Goal: Task Accomplishment & Management: Use online tool/utility

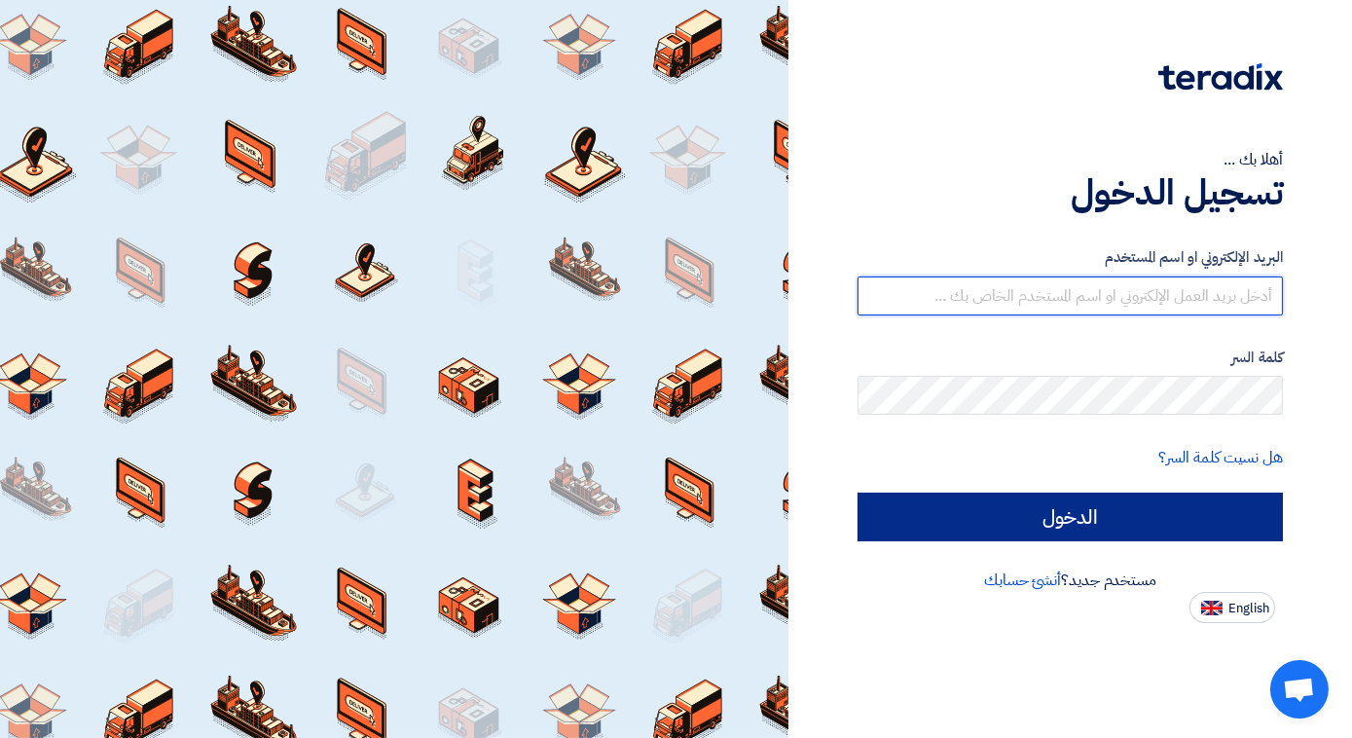
type input "[EMAIL_ADDRESS][DOMAIN_NAME]"
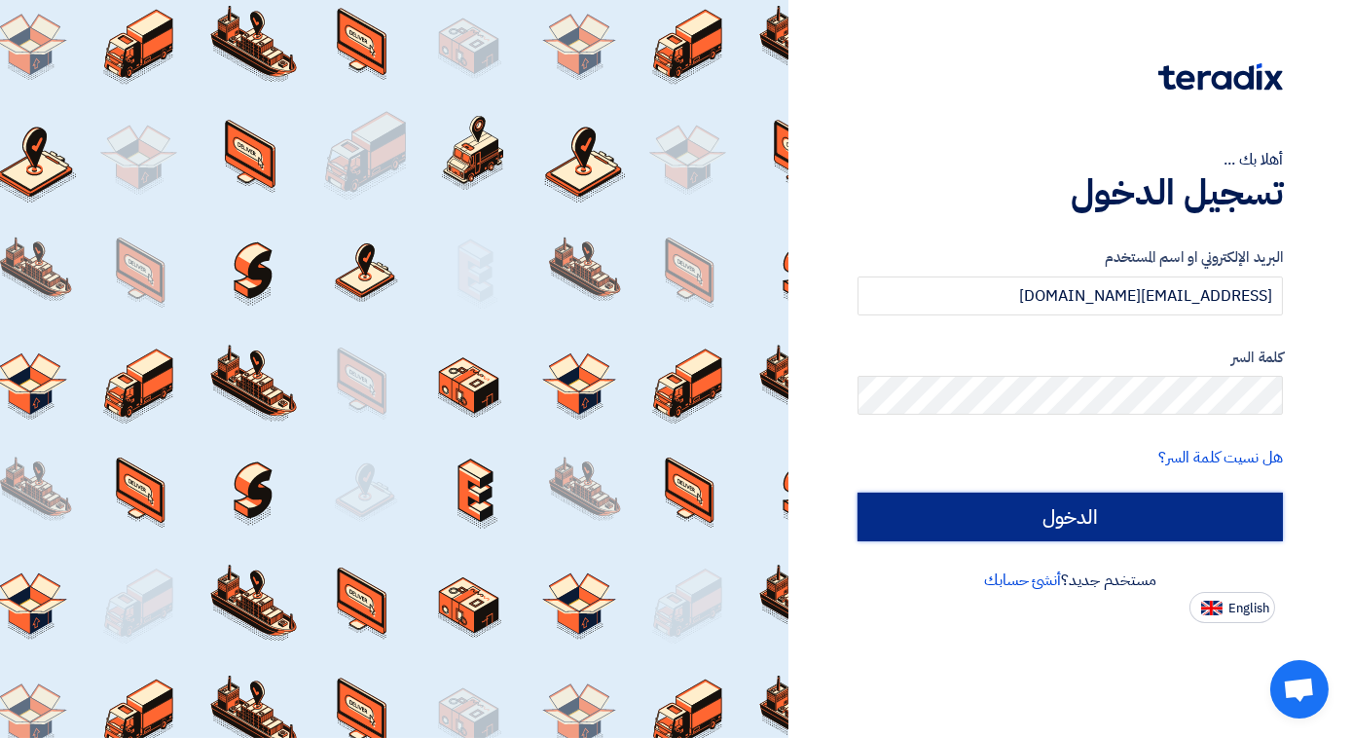
click at [1007, 522] on input "الدخول" at bounding box center [1069, 516] width 425 height 49
type input "Sign in"
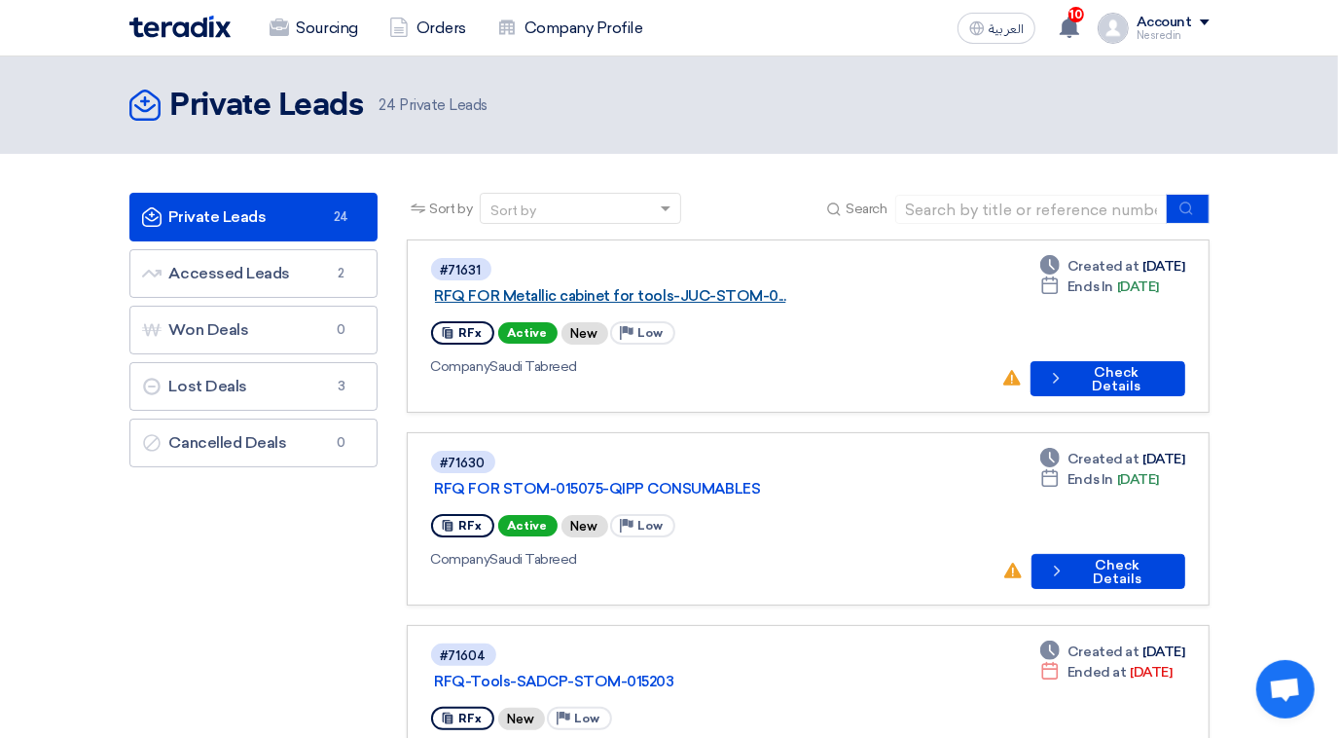
click at [676, 287] on link "RFQ FOR Metallic cabinet for tools-JUC-STOM-0..." at bounding box center [678, 296] width 487 height 18
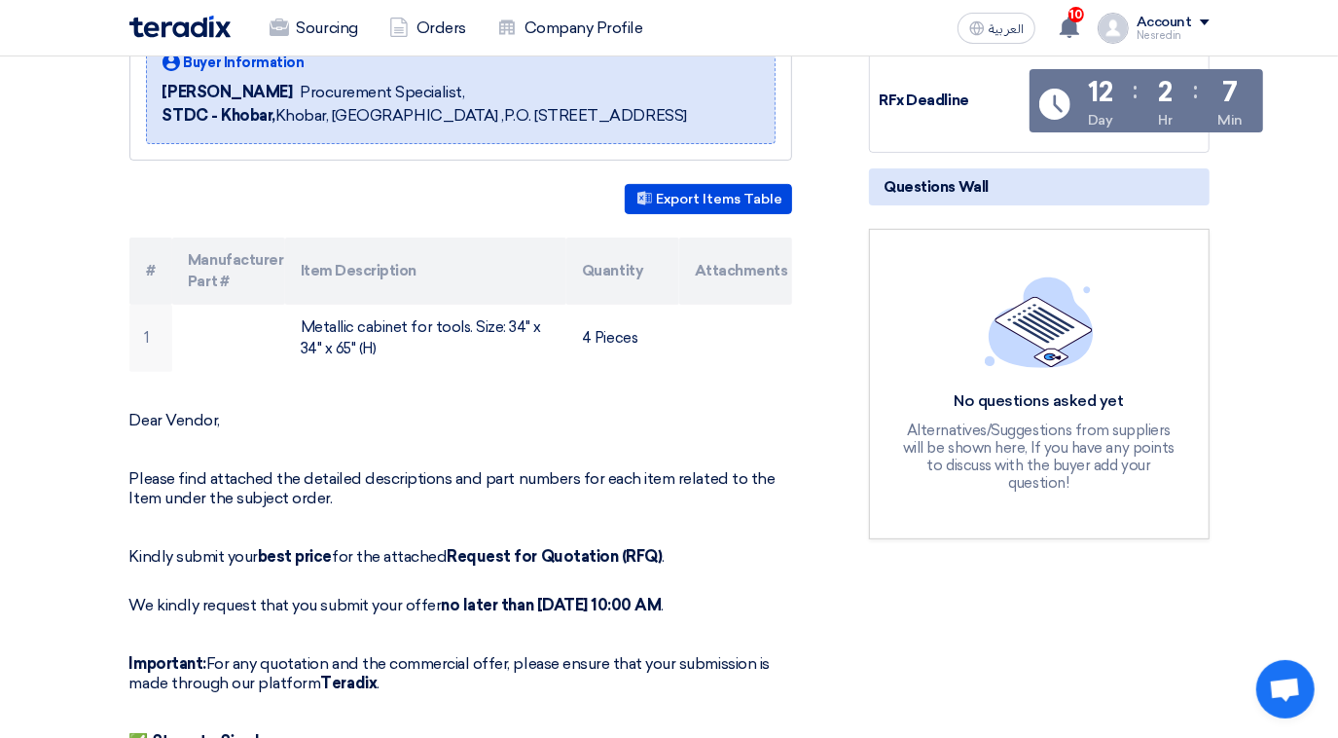
scroll to position [241, 0]
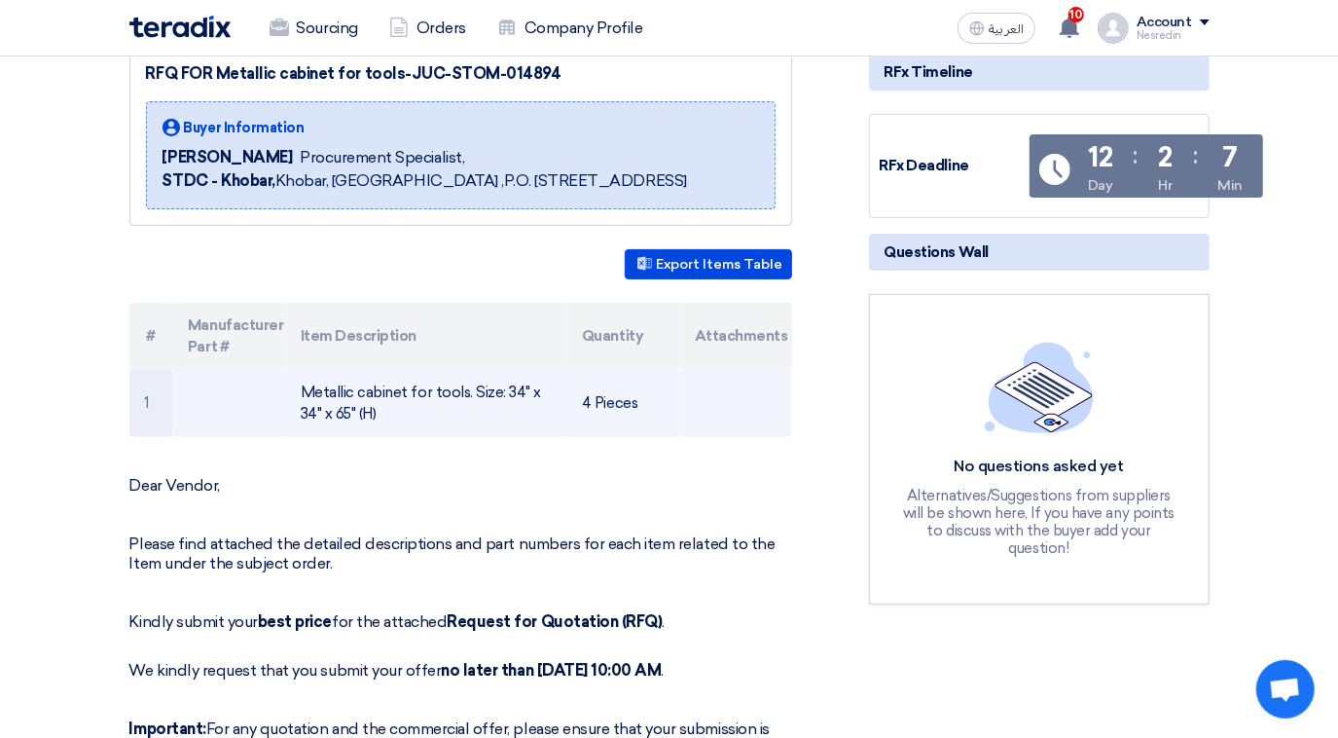
drag, startPoint x: 379, startPoint y: 434, endPoint x: 304, endPoint y: 410, distance: 78.8
click at [304, 410] on td "Metallic cabinet for tools. Size: 34" x 34" x 65" (H)" at bounding box center [425, 403] width 281 height 67
drag, startPoint x: 304, startPoint y: 410, endPoint x: 319, endPoint y: 417, distance: 17.0
copy td "Metallic cabinet for tools. Size: 34" x 34" x 65" (H)"
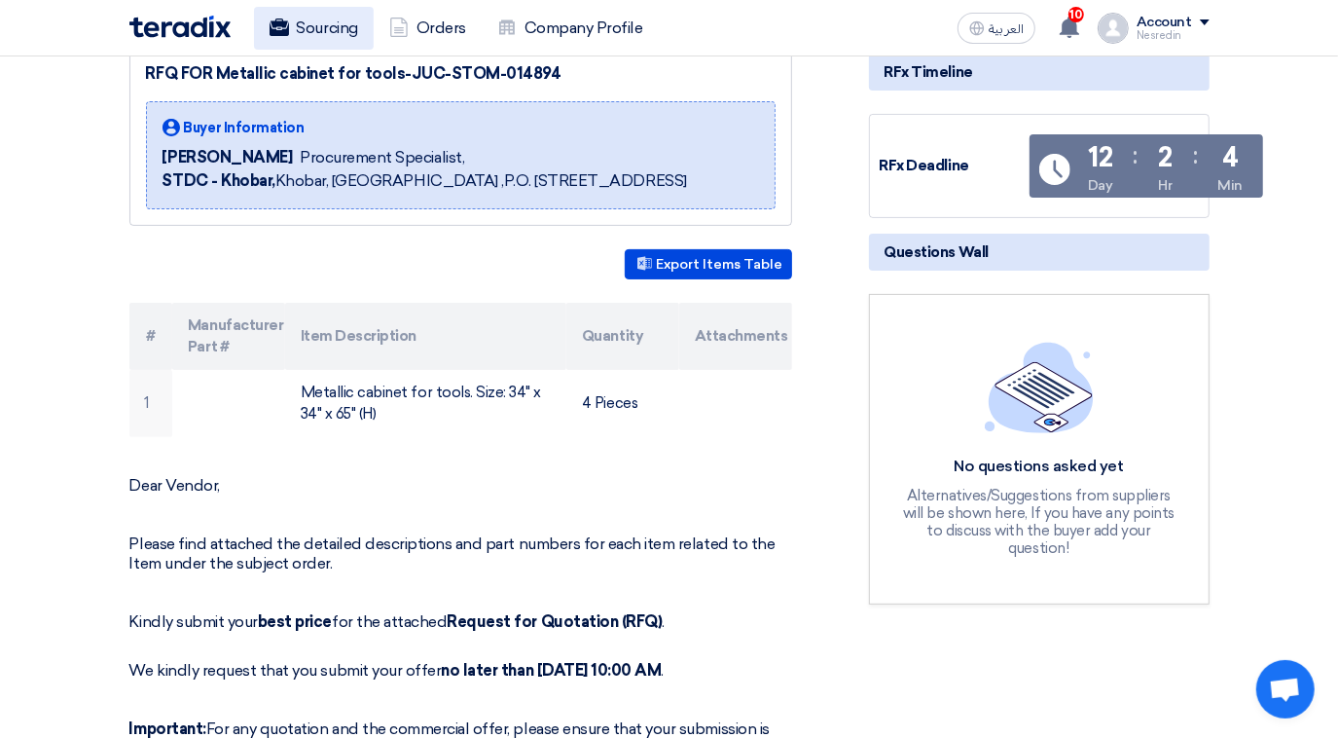
click at [311, 29] on link "Sourcing" at bounding box center [314, 28] width 120 height 43
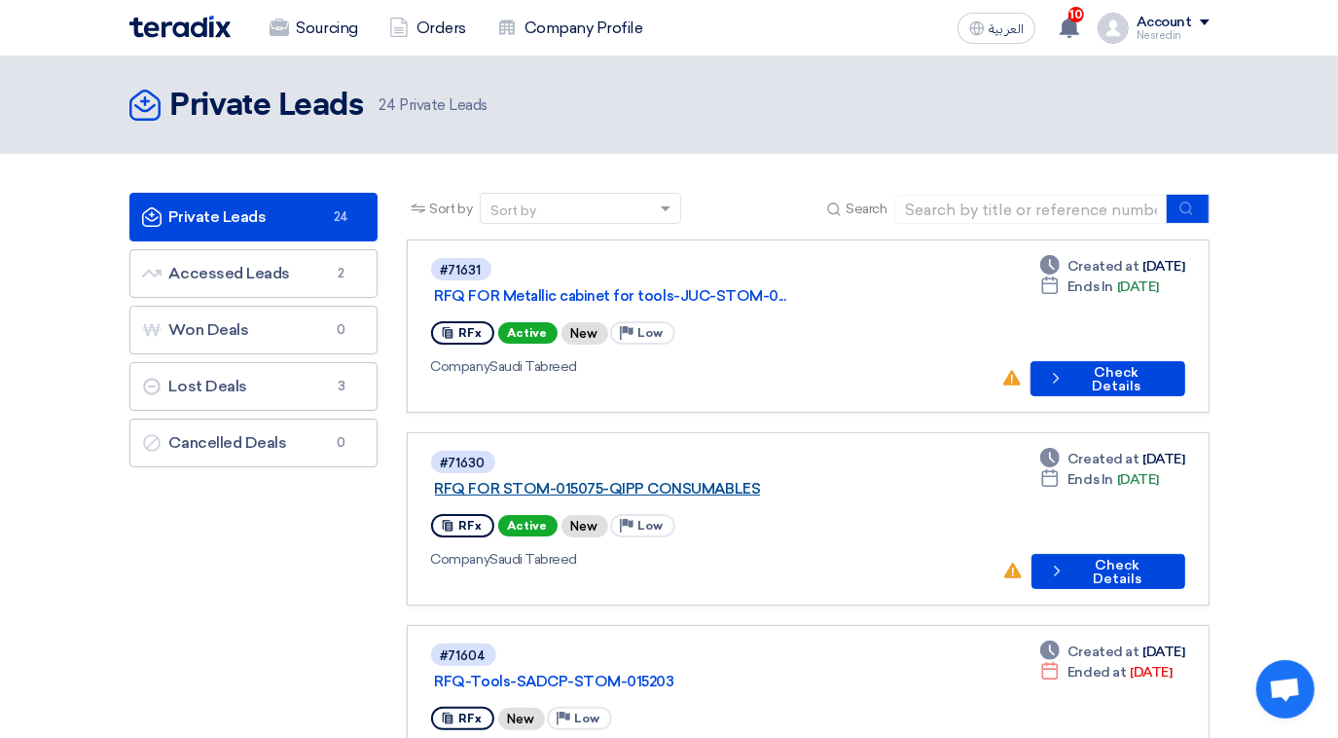
click at [672, 480] on link "RFQ FOR STOM-015075-QIPP CONSUMABLES" at bounding box center [678, 489] width 487 height 18
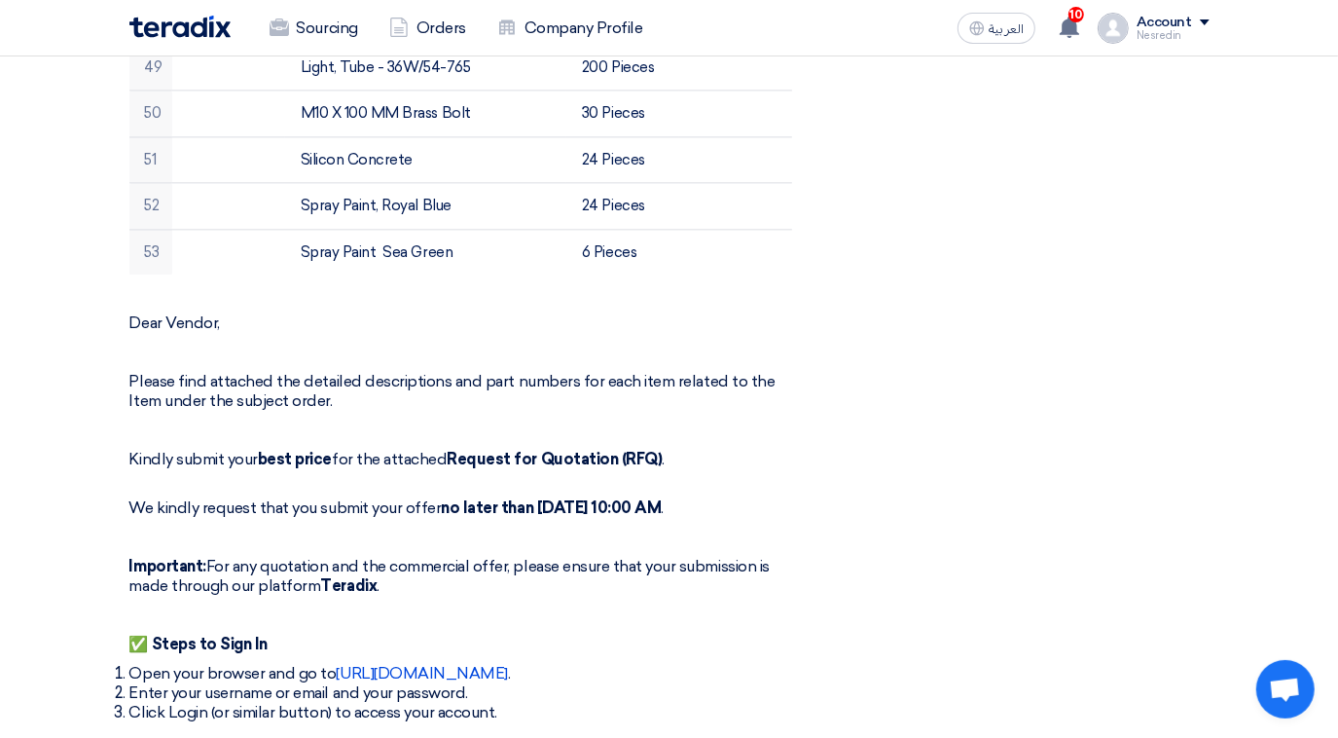
scroll to position [2742, 0]
